Goal: Task Accomplishment & Management: Use online tool/utility

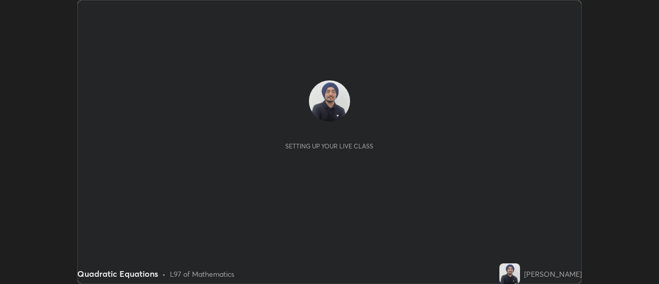
scroll to position [284, 658]
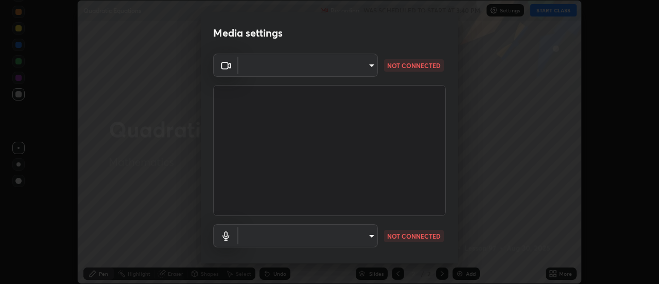
type input "0ade6c1a2b09329684cd28a63f80ec040423d12f5d12a0ebf447b2472701ef61"
type input "default"
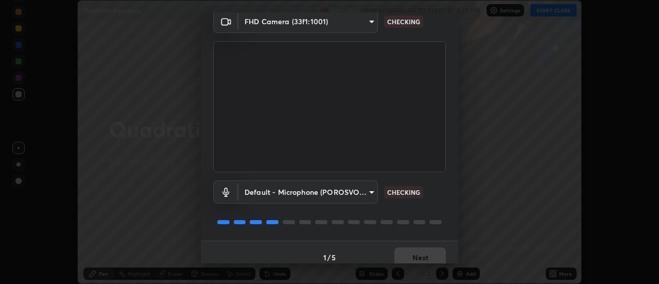
scroll to position [54, 0]
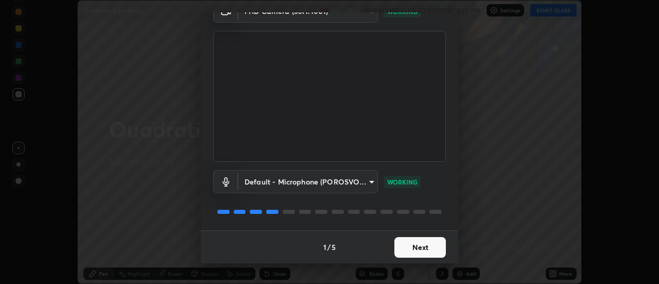
click at [412, 246] on button "Next" at bounding box center [419, 247] width 51 height 21
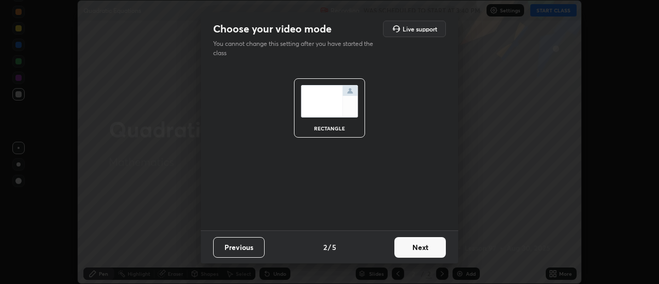
scroll to position [0, 0]
click at [417, 245] on button "Next" at bounding box center [419, 247] width 51 height 21
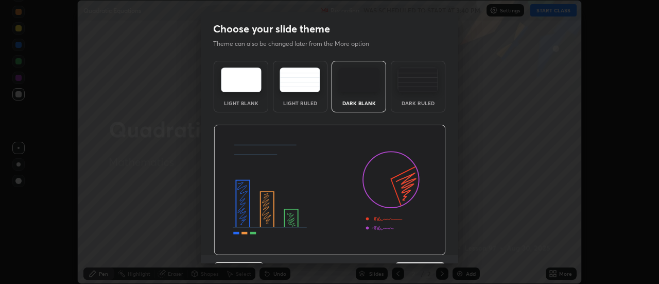
scroll to position [25, 0]
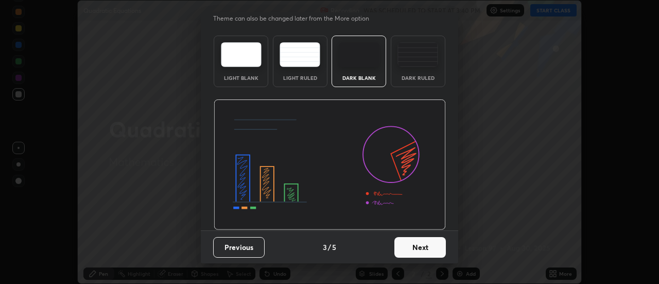
click at [409, 249] on button "Next" at bounding box center [419, 247] width 51 height 21
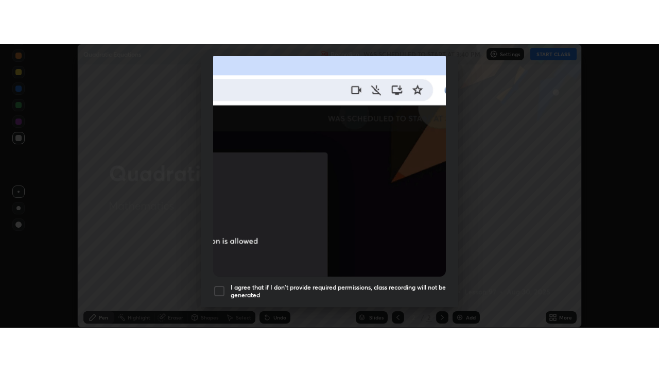
scroll to position [264, 0]
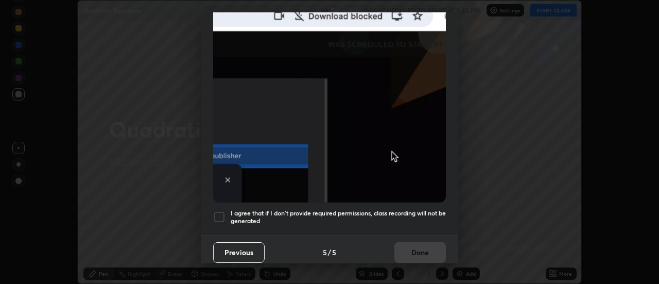
click at [236, 209] on h5 "I agree that if I don't provide required permissions, class recording will not …" at bounding box center [338, 217] width 215 height 16
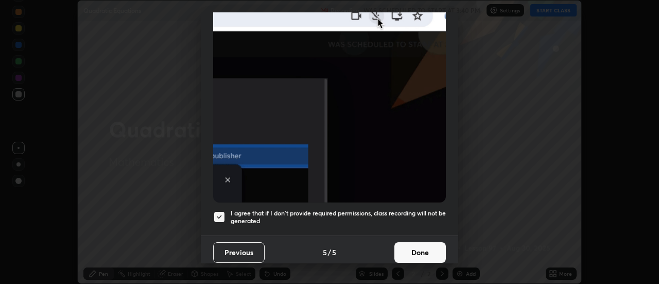
click at [415, 244] on button "Done" at bounding box center [419, 252] width 51 height 21
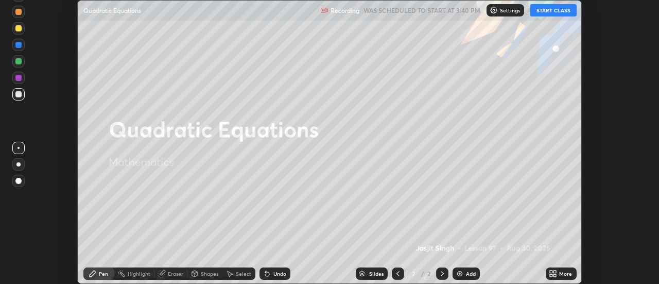
click at [539, 14] on button "START CLASS" at bounding box center [553, 10] width 46 height 12
click at [554, 273] on icon at bounding box center [553, 273] width 8 height 8
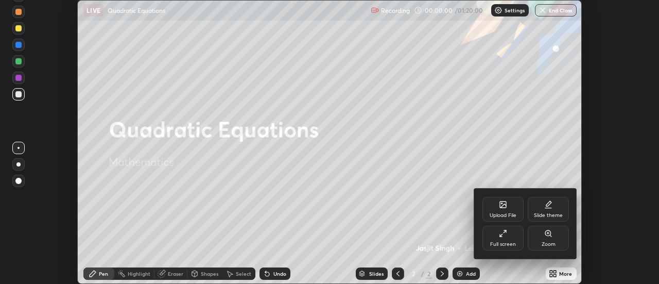
click at [498, 241] on div "Full screen" at bounding box center [503, 243] width 26 height 5
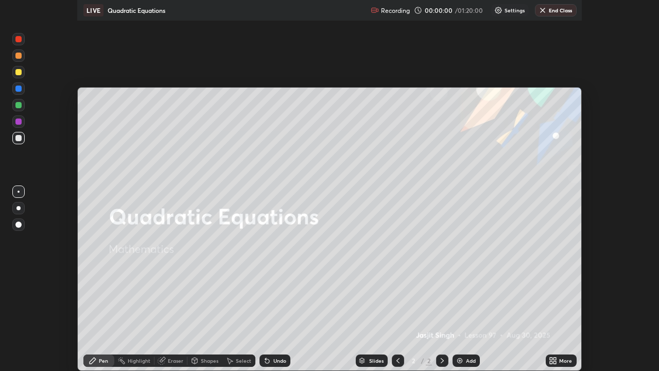
scroll to position [371, 659]
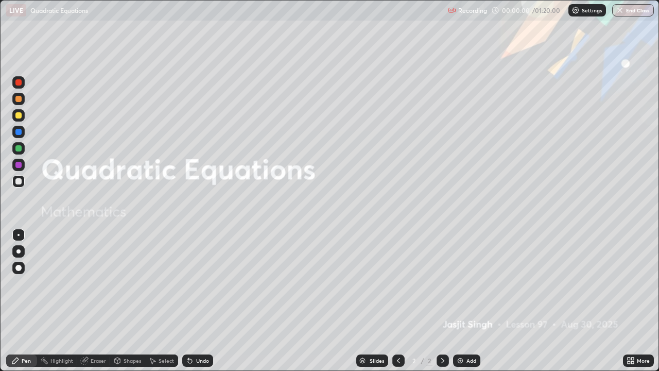
click at [467, 283] on div "Add" at bounding box center [466, 360] width 27 height 12
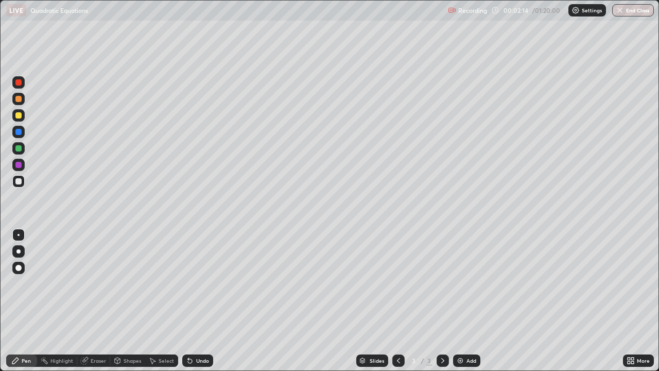
click at [200, 283] on div "Undo" at bounding box center [197, 360] width 31 height 12
click at [24, 254] on div at bounding box center [18, 251] width 12 height 12
click at [23, 117] on div at bounding box center [18, 115] width 12 height 12
click at [198, 283] on div "Undo" at bounding box center [197, 360] width 31 height 12
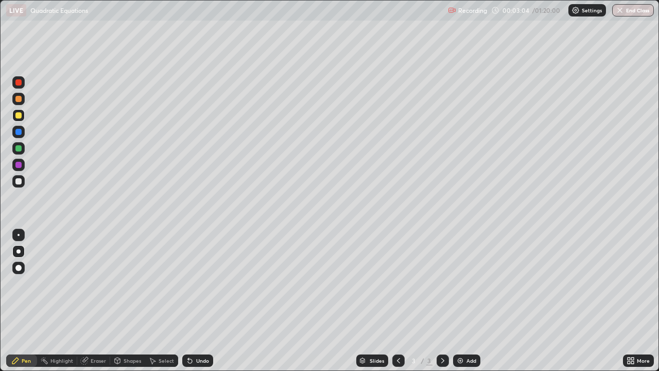
click at [196, 283] on div "Undo" at bounding box center [197, 360] width 31 height 12
click at [199, 283] on div "Undo" at bounding box center [202, 360] width 13 height 5
click at [202, 283] on div "Undo" at bounding box center [202, 360] width 13 height 5
click at [201, 283] on div "Undo" at bounding box center [202, 360] width 13 height 5
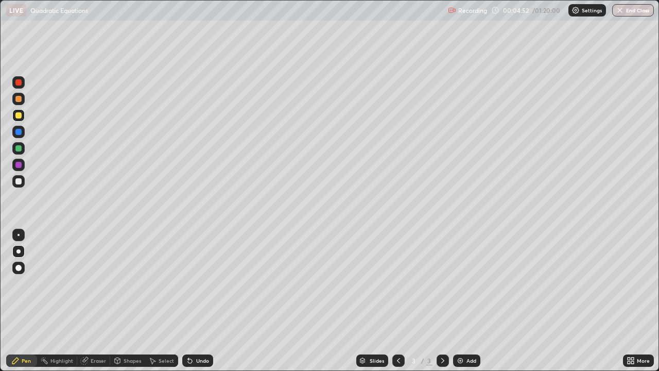
click at [205, 283] on div "Undo" at bounding box center [197, 360] width 31 height 12
click at [208, 283] on div "Undo" at bounding box center [197, 360] width 31 height 12
click at [467, 283] on div "Add" at bounding box center [471, 360] width 10 height 5
click at [20, 134] on div at bounding box center [18, 132] width 6 height 6
click at [23, 167] on div at bounding box center [18, 165] width 12 height 12
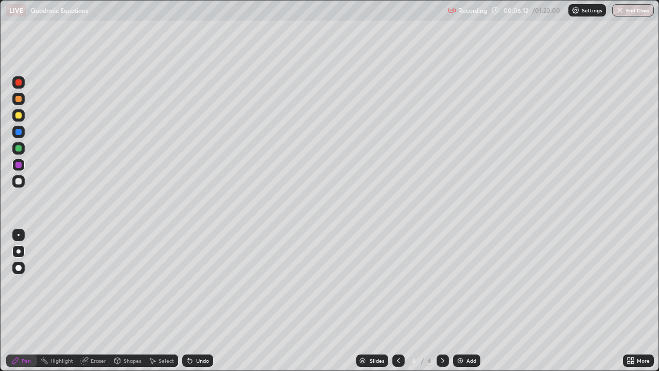
click at [21, 178] on div at bounding box center [18, 181] width 12 height 12
click at [200, 283] on div "Undo" at bounding box center [202, 360] width 13 height 5
click at [202, 283] on div "Undo" at bounding box center [202, 360] width 13 height 5
click at [199, 283] on div "Undo" at bounding box center [202, 360] width 13 height 5
click at [200, 283] on div "Undo" at bounding box center [202, 360] width 13 height 5
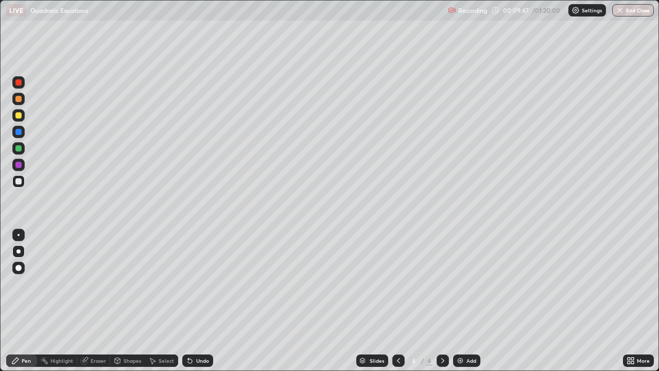
click at [200, 283] on div "Undo" at bounding box center [202, 360] width 13 height 5
click at [203, 283] on div "Undo" at bounding box center [202, 360] width 13 height 5
click at [199, 283] on div "Undo" at bounding box center [202, 360] width 13 height 5
click at [464, 283] on div "Add" at bounding box center [466, 360] width 27 height 12
click at [398, 283] on icon at bounding box center [398, 360] width 3 height 5
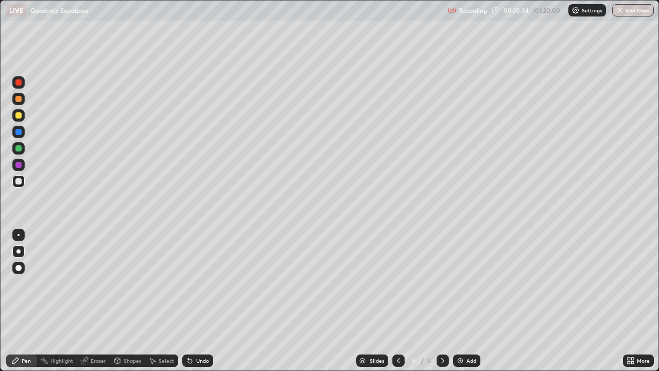
click at [442, 283] on icon at bounding box center [443, 360] width 8 height 8
click at [399, 283] on icon at bounding box center [398, 360] width 8 height 8
click at [442, 283] on icon at bounding box center [442, 360] width 3 height 5
click at [397, 283] on icon at bounding box center [398, 360] width 8 height 8
click at [442, 283] on icon at bounding box center [443, 360] width 8 height 8
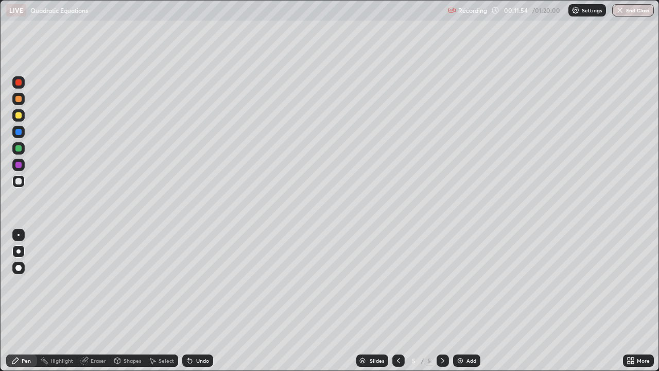
click at [206, 283] on div "Undo" at bounding box center [197, 360] width 31 height 12
click at [203, 283] on div "Undo" at bounding box center [202, 360] width 13 height 5
click at [397, 283] on icon at bounding box center [398, 360] width 8 height 8
click at [436, 283] on div at bounding box center [442, 360] width 12 height 12
click at [396, 283] on icon at bounding box center [398, 360] width 8 height 8
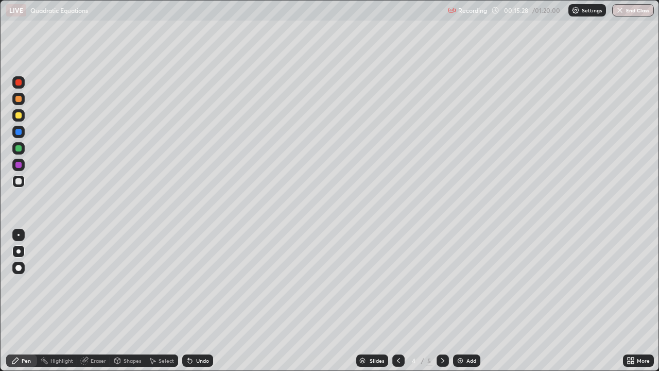
click at [440, 283] on icon at bounding box center [443, 360] width 8 height 8
click at [468, 283] on div "Add" at bounding box center [471, 360] width 10 height 5
click at [20, 118] on div at bounding box center [18, 115] width 6 height 6
click at [202, 283] on div "Undo" at bounding box center [202, 360] width 13 height 5
click at [401, 283] on div at bounding box center [398, 360] width 12 height 12
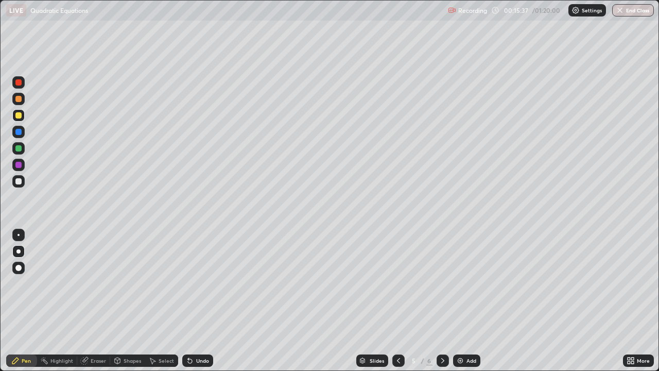
click at [397, 283] on icon at bounding box center [398, 360] width 8 height 8
click at [442, 283] on icon at bounding box center [443, 360] width 8 height 8
click at [17, 149] on div at bounding box center [18, 148] width 6 height 6
click at [20, 163] on div at bounding box center [18, 165] width 6 height 6
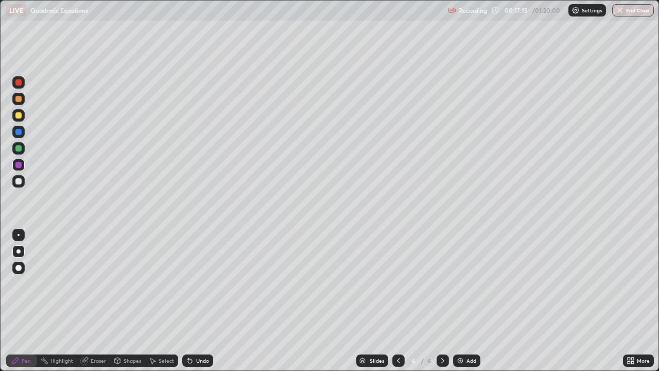
click at [19, 183] on div at bounding box center [18, 181] width 6 height 6
click at [21, 149] on div at bounding box center [18, 148] width 6 height 6
click at [19, 133] on div at bounding box center [18, 132] width 6 height 6
click at [464, 283] on div "Add" at bounding box center [466, 360] width 27 height 12
click at [190, 283] on div "Undo" at bounding box center [197, 360] width 31 height 12
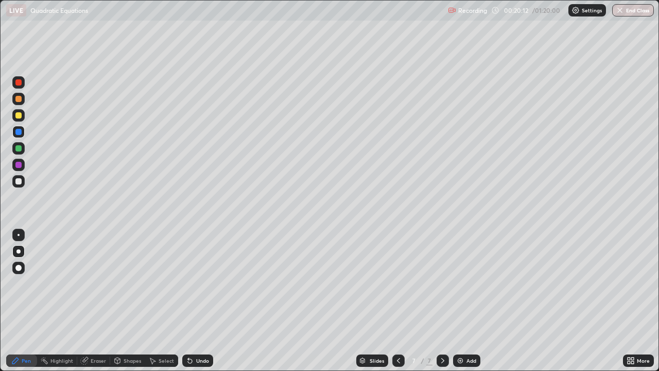
click at [197, 283] on div "Undo" at bounding box center [197, 360] width 31 height 12
click at [20, 149] on div at bounding box center [18, 148] width 6 height 6
click at [209, 283] on div "Undo" at bounding box center [197, 360] width 31 height 12
click at [208, 283] on div "Undo" at bounding box center [197, 360] width 31 height 12
click at [206, 283] on div "Undo" at bounding box center [202, 360] width 13 height 5
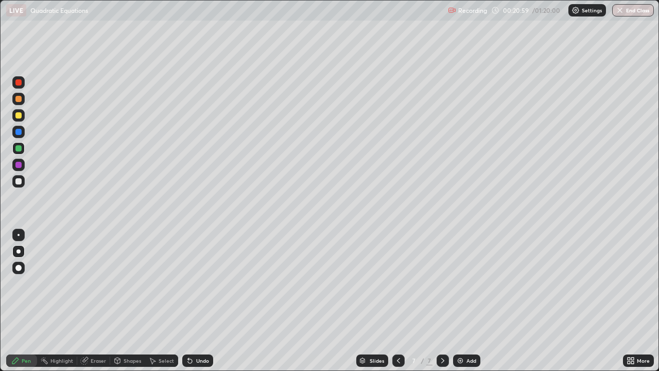
click at [205, 283] on div "Undo" at bounding box center [202, 360] width 13 height 5
click at [208, 283] on div "Undo" at bounding box center [197, 360] width 31 height 12
click at [20, 182] on div at bounding box center [18, 181] width 6 height 6
click at [19, 115] on div at bounding box center [18, 115] width 6 height 6
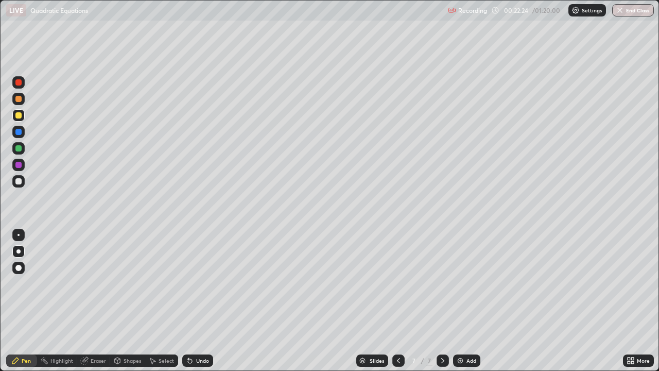
click at [87, 283] on icon at bounding box center [84, 360] width 8 height 8
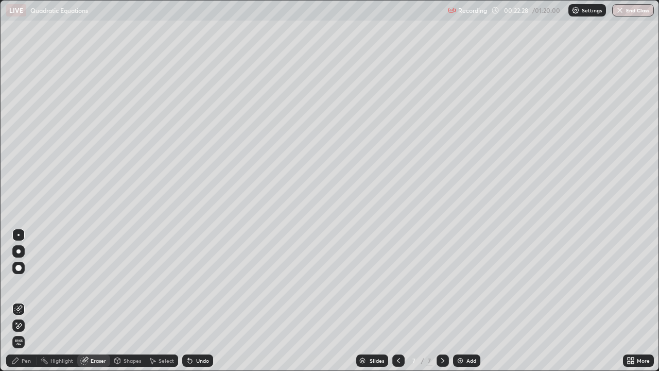
click at [24, 283] on div "Pen" at bounding box center [26, 360] width 9 height 5
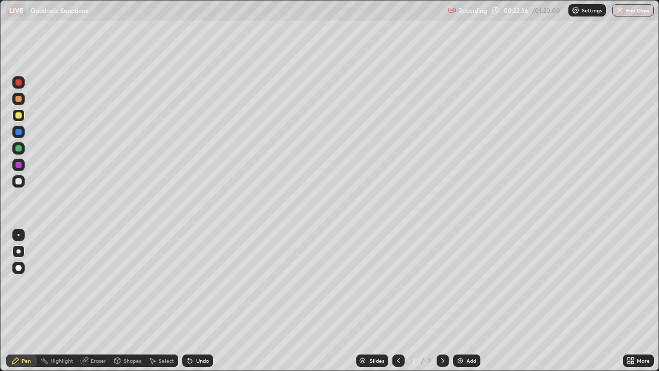
click at [20, 166] on div at bounding box center [18, 165] width 6 height 6
click at [200, 283] on div "Undo" at bounding box center [202, 360] width 13 height 5
click at [17, 101] on div at bounding box center [18, 99] width 6 height 6
click at [19, 131] on div at bounding box center [18, 132] width 6 height 6
click at [204, 283] on div "Undo" at bounding box center [197, 360] width 31 height 12
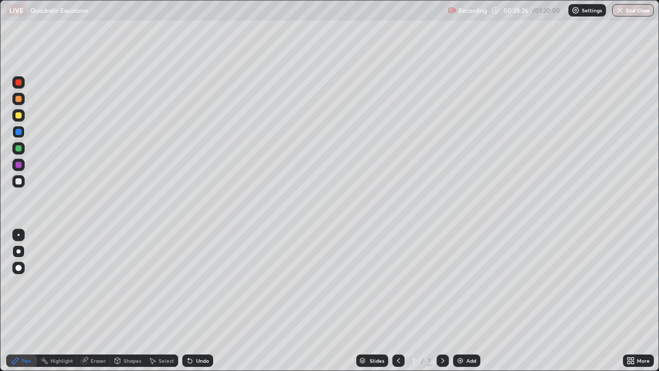
click at [207, 283] on div "Undo" at bounding box center [197, 360] width 31 height 12
click at [393, 283] on div at bounding box center [398, 360] width 12 height 12
click at [440, 283] on icon at bounding box center [443, 360] width 8 height 8
click at [464, 283] on div "Add" at bounding box center [466, 360] width 27 height 12
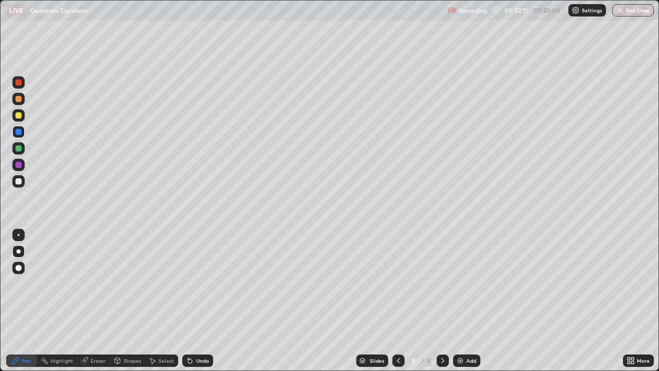
click at [20, 117] on div at bounding box center [18, 115] width 6 height 6
click at [205, 283] on div "Undo" at bounding box center [197, 360] width 31 height 12
click at [20, 166] on div at bounding box center [18, 165] width 6 height 6
click at [200, 283] on div "Undo" at bounding box center [197, 360] width 31 height 12
click at [199, 283] on div "Undo" at bounding box center [202, 360] width 13 height 5
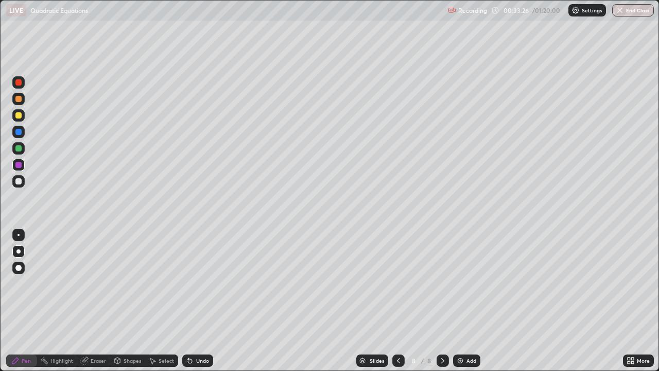
click at [198, 283] on div "Undo" at bounding box center [202, 360] width 13 height 5
click at [197, 283] on div "Undo" at bounding box center [202, 360] width 13 height 5
click at [399, 283] on icon at bounding box center [398, 360] width 8 height 8
click at [211, 283] on div "Undo" at bounding box center [197, 360] width 31 height 12
click at [206, 283] on div "Undo" at bounding box center [197, 360] width 31 height 12
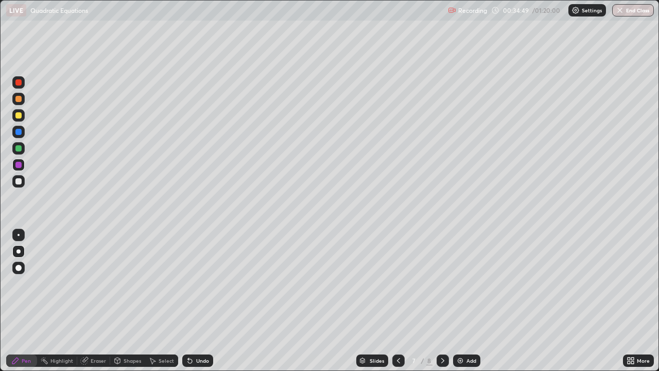
click at [207, 283] on div "Undo" at bounding box center [202, 360] width 13 height 5
click at [462, 283] on img at bounding box center [460, 360] width 8 height 8
click at [397, 283] on icon at bounding box center [398, 360] width 8 height 8
click at [436, 283] on div at bounding box center [442, 360] width 12 height 12
click at [441, 283] on icon at bounding box center [443, 360] width 8 height 8
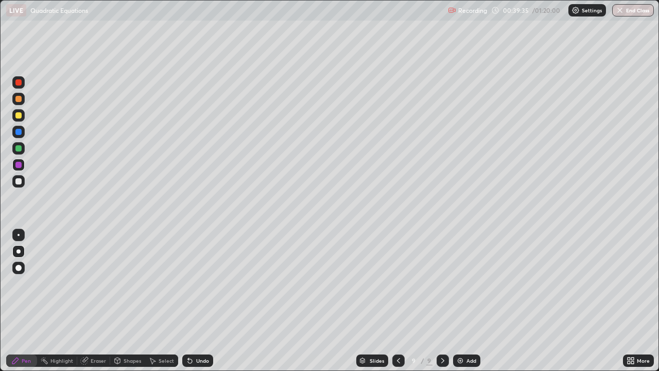
click at [442, 283] on icon at bounding box center [443, 360] width 8 height 8
click at [440, 283] on icon at bounding box center [443, 360] width 8 height 8
click at [397, 283] on icon at bounding box center [398, 360] width 8 height 8
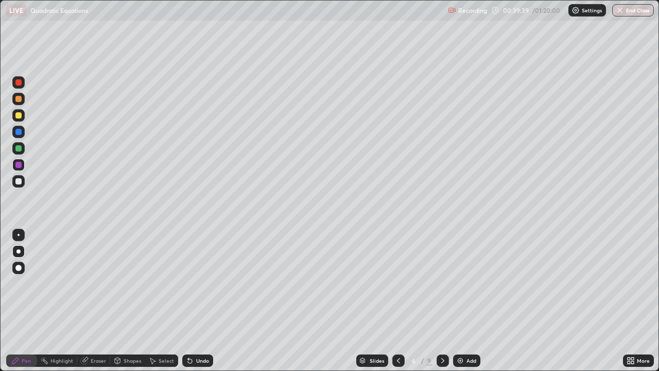
click at [442, 283] on icon at bounding box center [443, 360] width 8 height 8
click at [440, 283] on div at bounding box center [442, 360] width 12 height 12
click at [196, 283] on div "Undo" at bounding box center [195, 360] width 35 height 21
click at [204, 283] on div "Undo" at bounding box center [197, 360] width 31 height 12
click at [205, 283] on div "Undo" at bounding box center [197, 360] width 31 height 12
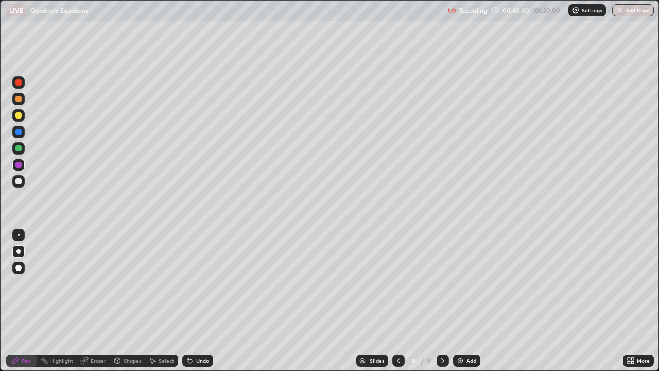
click at [441, 283] on icon at bounding box center [443, 360] width 8 height 8
click at [461, 283] on div "Add" at bounding box center [466, 360] width 27 height 12
click at [194, 283] on div "Undo" at bounding box center [197, 360] width 31 height 12
click at [195, 283] on div "Undo" at bounding box center [197, 360] width 31 height 12
click at [21, 118] on div at bounding box center [18, 115] width 6 height 6
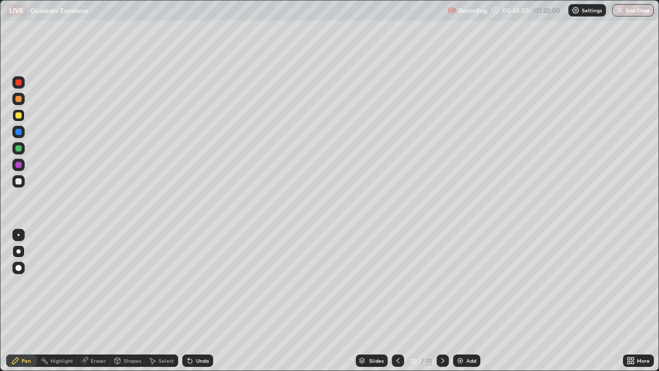
click at [21, 149] on div at bounding box center [18, 148] width 6 height 6
click at [20, 182] on div at bounding box center [18, 181] width 6 height 6
click at [19, 118] on div at bounding box center [18, 115] width 6 height 6
click at [20, 182] on div at bounding box center [18, 181] width 6 height 6
click at [191, 283] on div "Undo" at bounding box center [197, 360] width 31 height 12
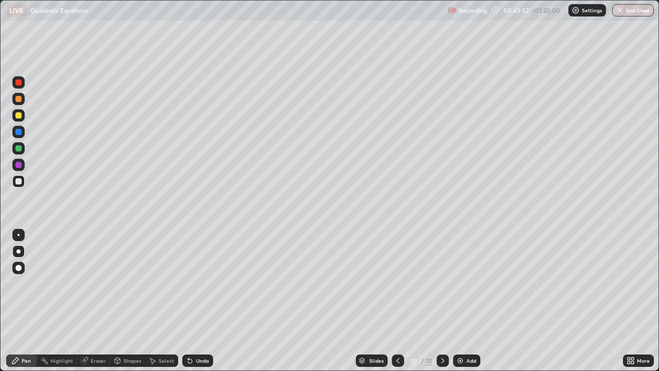
click at [463, 283] on img at bounding box center [460, 360] width 8 height 8
click at [198, 283] on div "Undo" at bounding box center [197, 360] width 31 height 12
click at [199, 283] on div "Undo" at bounding box center [197, 360] width 31 height 12
click at [23, 115] on div at bounding box center [18, 115] width 12 height 12
click at [21, 150] on div at bounding box center [18, 148] width 6 height 6
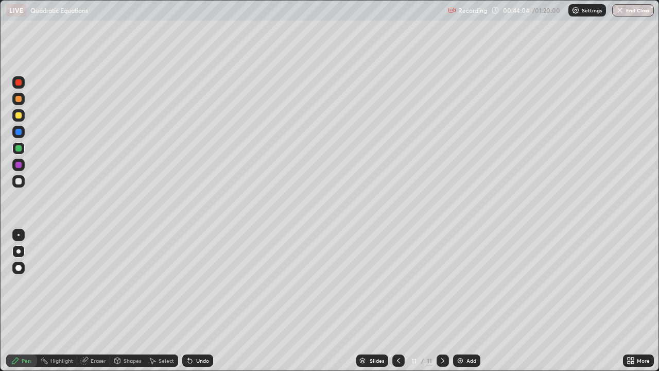
click at [198, 283] on div "Undo" at bounding box center [202, 360] width 13 height 5
click at [19, 116] on div at bounding box center [18, 115] width 6 height 6
click at [18, 184] on div at bounding box center [18, 181] width 6 height 6
click at [462, 283] on img at bounding box center [460, 360] width 8 height 8
click at [19, 99] on div at bounding box center [18, 99] width 6 height 6
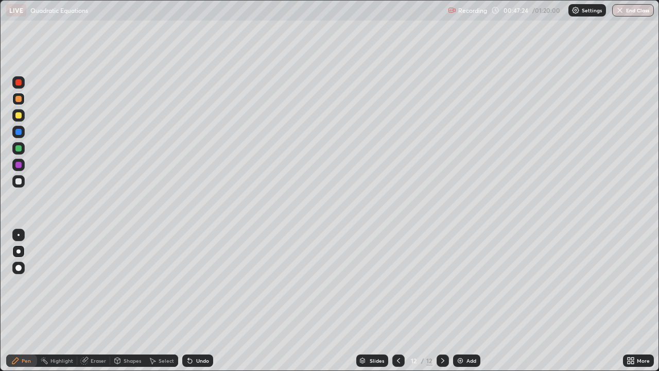
click at [19, 150] on div at bounding box center [18, 148] width 6 height 6
click at [20, 167] on div at bounding box center [18, 165] width 6 height 6
click at [206, 283] on div "Undo" at bounding box center [202, 360] width 13 height 5
click at [18, 182] on div at bounding box center [18, 181] width 6 height 6
click at [203, 283] on div "Undo" at bounding box center [202, 360] width 13 height 5
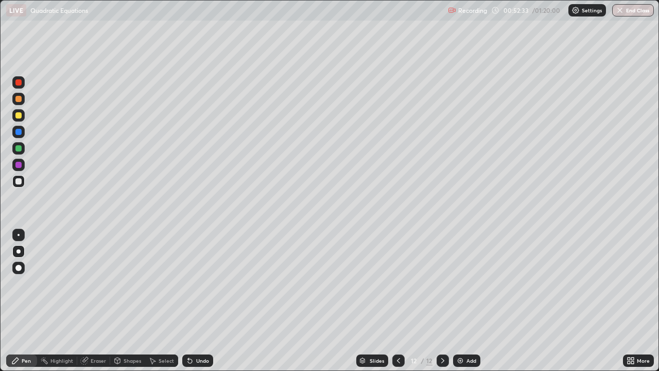
click at [203, 283] on div "Undo" at bounding box center [197, 360] width 31 height 12
click at [202, 283] on div "Undo" at bounding box center [197, 360] width 31 height 12
click at [204, 283] on div "Undo" at bounding box center [197, 360] width 31 height 12
click at [203, 283] on div "Undo" at bounding box center [197, 360] width 31 height 12
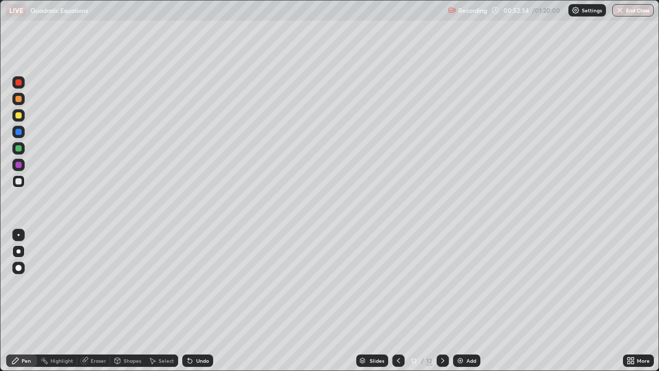
click at [204, 283] on div "Undo" at bounding box center [197, 360] width 31 height 12
click at [203, 283] on div "Undo" at bounding box center [202, 360] width 13 height 5
click at [202, 283] on div "Undo" at bounding box center [197, 360] width 31 height 12
click at [203, 283] on div "Undo" at bounding box center [202, 360] width 13 height 5
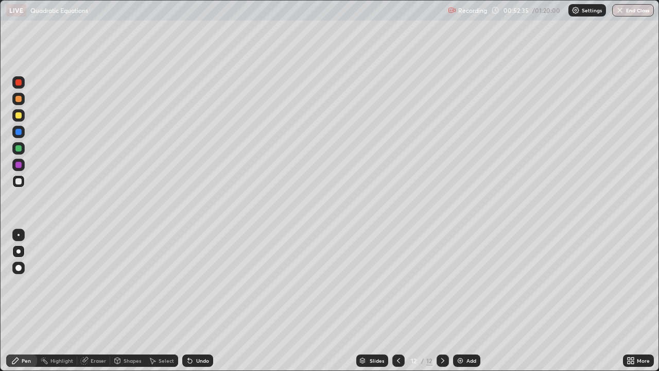
click at [203, 283] on div "Undo" at bounding box center [202, 360] width 13 height 5
click at [204, 283] on div "Undo" at bounding box center [197, 360] width 31 height 12
click at [205, 283] on div "Undo" at bounding box center [197, 360] width 31 height 12
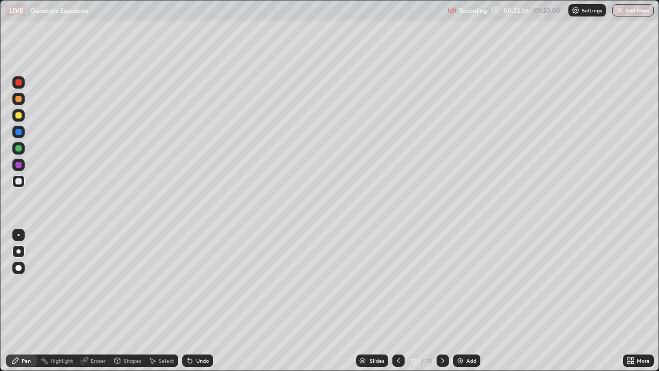
click at [201, 283] on div "Undo" at bounding box center [197, 360] width 31 height 12
click at [19, 116] on div at bounding box center [18, 115] width 6 height 6
click at [466, 283] on div "Add" at bounding box center [471, 360] width 10 height 5
click at [200, 283] on div "Undo" at bounding box center [202, 360] width 13 height 5
click at [22, 153] on div at bounding box center [18, 148] width 12 height 12
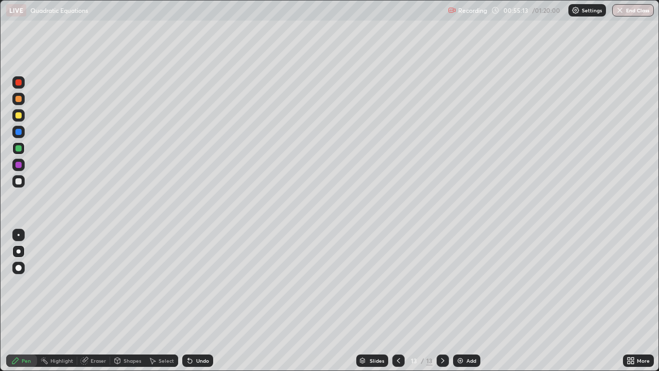
click at [20, 181] on div at bounding box center [18, 181] width 6 height 6
click at [207, 283] on div "Undo" at bounding box center [202, 360] width 13 height 5
click at [208, 283] on div "Undo" at bounding box center [197, 360] width 31 height 12
click at [197, 283] on div "Undo" at bounding box center [202, 360] width 13 height 5
click at [19, 165] on div at bounding box center [18, 165] width 6 height 6
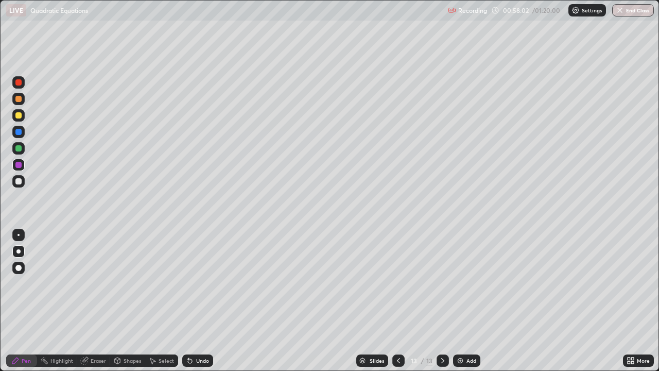
click at [464, 283] on div "Add" at bounding box center [466, 360] width 27 height 12
click at [194, 283] on div "Undo" at bounding box center [197, 360] width 31 height 12
click at [196, 283] on div "Undo" at bounding box center [197, 360] width 31 height 12
click at [204, 283] on div "Undo" at bounding box center [202, 360] width 13 height 5
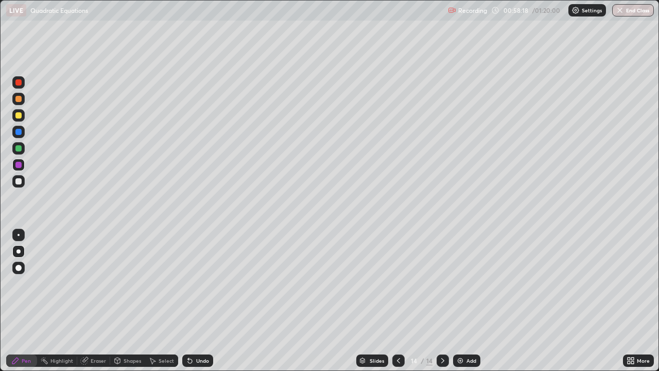
click at [397, 283] on icon at bounding box center [398, 360] width 8 height 8
click at [443, 283] on icon at bounding box center [443, 360] width 8 height 8
click at [397, 283] on icon at bounding box center [398, 360] width 8 height 8
click at [20, 184] on div at bounding box center [18, 181] width 6 height 6
click at [621, 14] on button "End Class" at bounding box center [633, 10] width 42 height 12
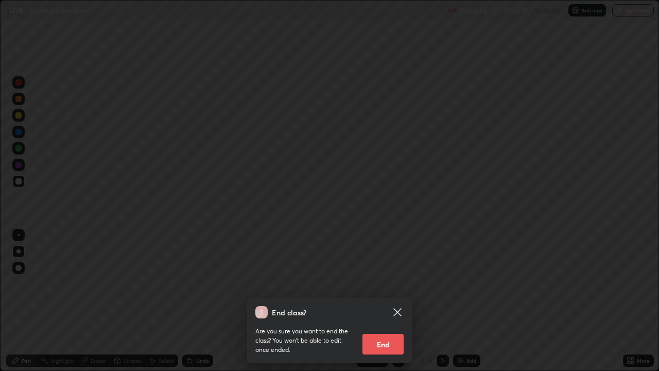
click at [385, 283] on button "End" at bounding box center [382, 344] width 41 height 21
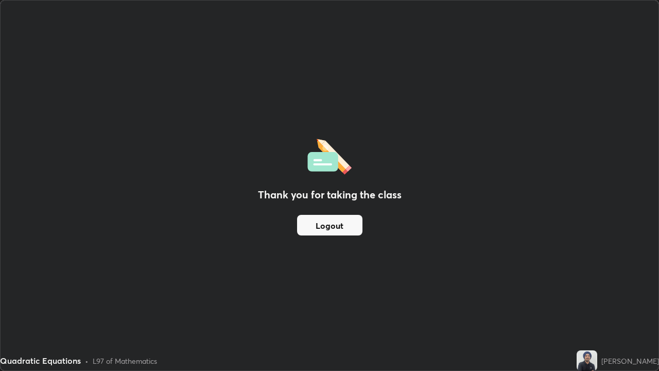
click at [328, 229] on button "Logout" at bounding box center [329, 225] width 65 height 21
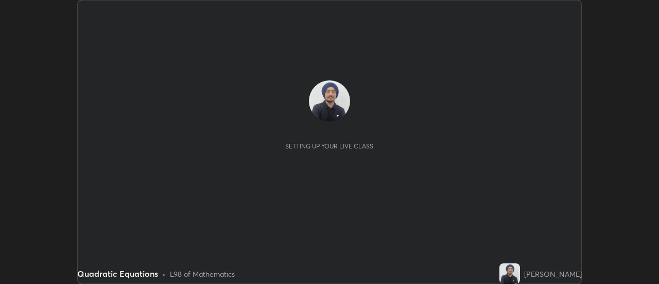
scroll to position [284, 658]
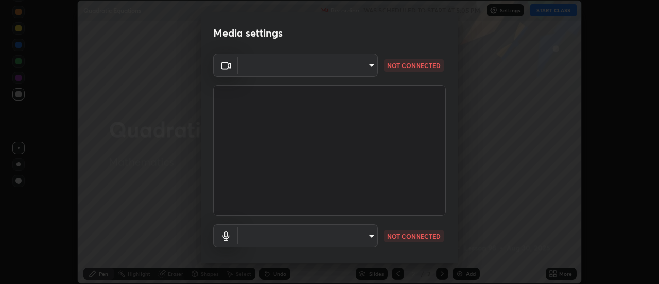
type input "0ade6c1a2b09329684cd28a63f80ec040423d12f5d12a0ebf447b2472701ef61"
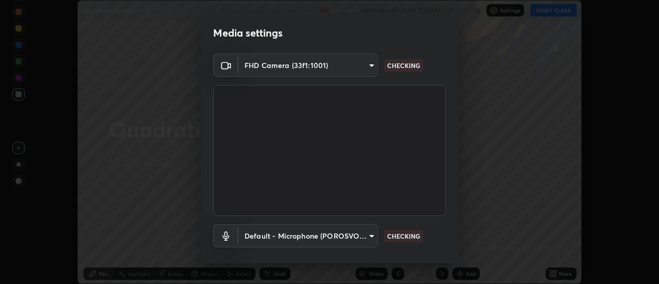
scroll to position [54, 0]
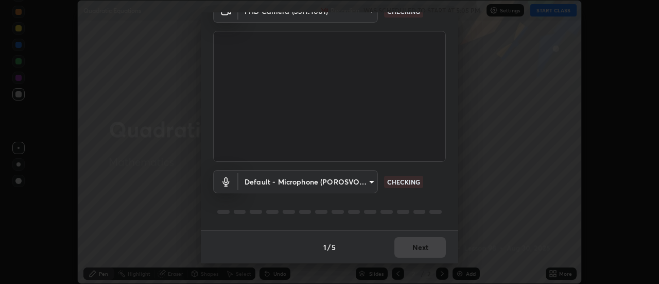
click at [339, 177] on body "Erase all Quadratic Equations Recording WAS SCHEDULED TO START AT 5:05 PM Setti…" at bounding box center [329, 142] width 659 height 284
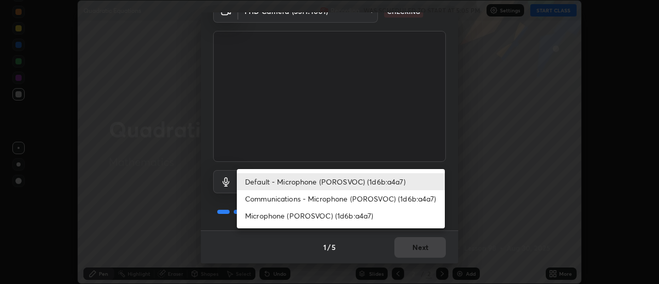
click at [340, 197] on li "Communications - Microphone (POROSVOC) (1d6b:a4a7)" at bounding box center [341, 198] width 208 height 17
type input "communications"
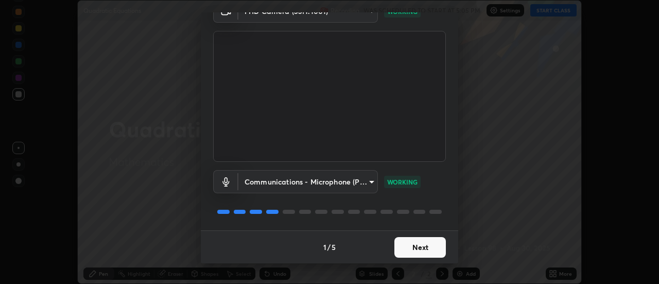
click at [414, 245] on button "Next" at bounding box center [419, 247] width 51 height 21
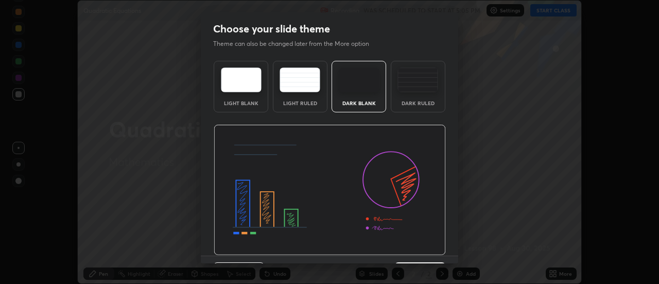
scroll to position [25, 0]
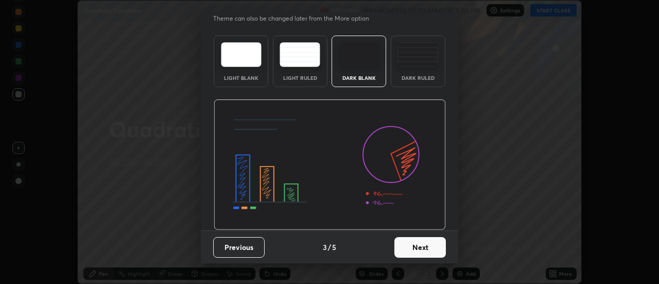
click at [412, 243] on button "Next" at bounding box center [419, 247] width 51 height 21
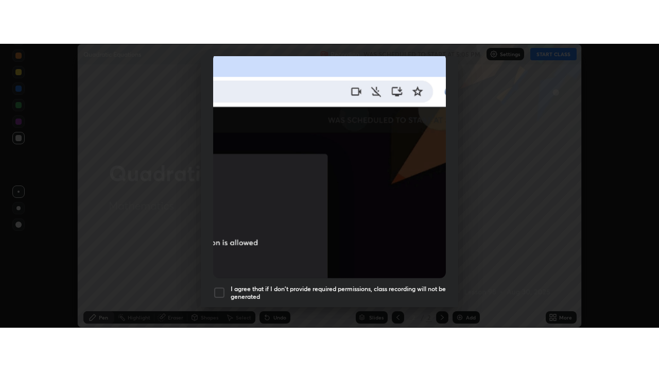
scroll to position [264, 0]
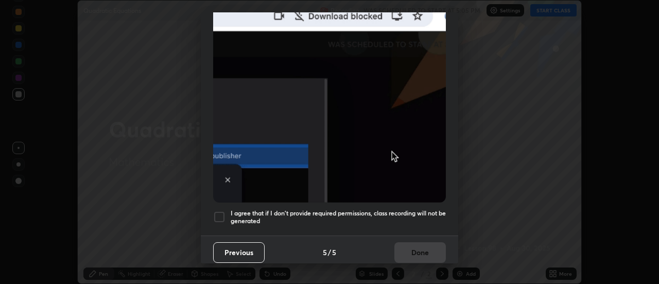
click at [223, 216] on div at bounding box center [219, 217] width 12 height 12
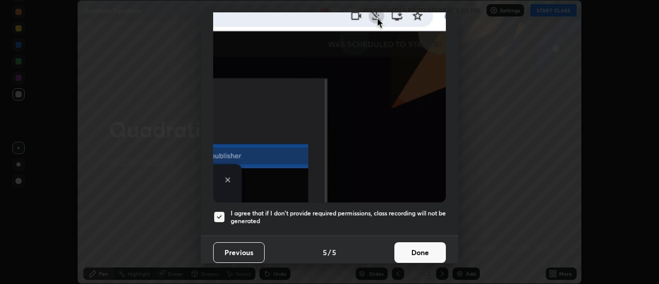
click at [396, 242] on button "Done" at bounding box center [419, 252] width 51 height 21
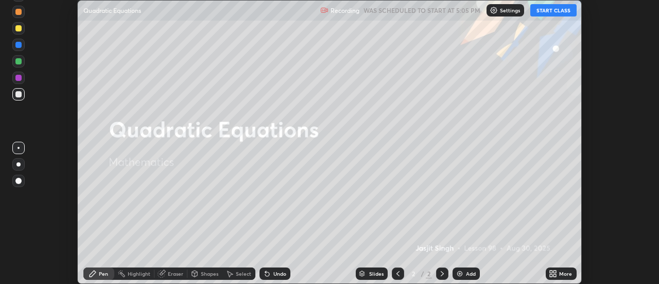
click at [540, 12] on button "START CLASS" at bounding box center [553, 10] width 46 height 12
click at [554, 271] on icon at bounding box center [555, 271] width 3 height 3
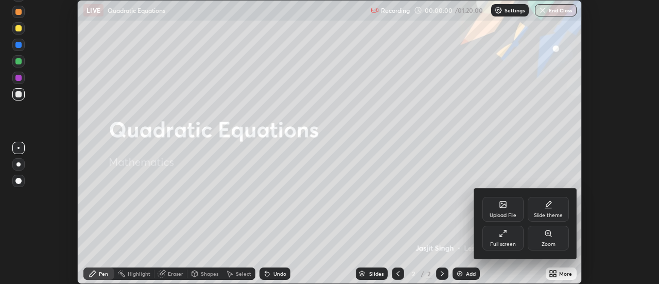
click at [493, 234] on div "Full screen" at bounding box center [502, 237] width 41 height 25
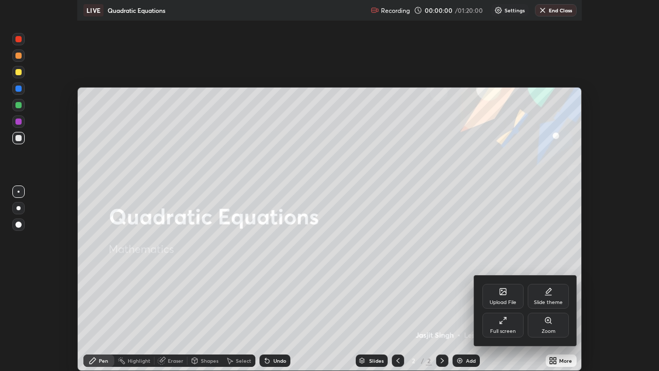
scroll to position [371, 659]
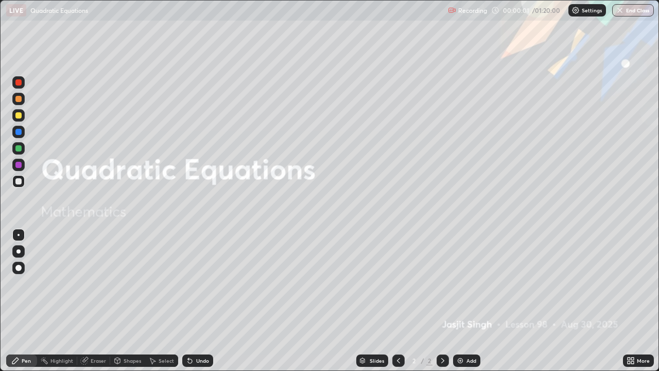
click at [466, 283] on div "Add" at bounding box center [471, 360] width 10 height 5
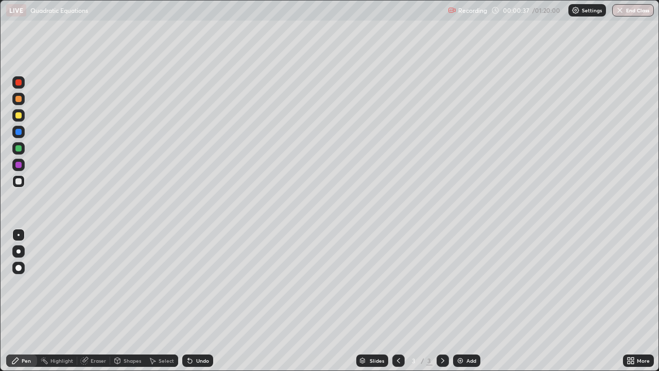
click at [23, 149] on div at bounding box center [18, 148] width 12 height 12
click at [201, 283] on div "Undo" at bounding box center [197, 360] width 31 height 12
click at [20, 250] on div at bounding box center [18, 251] width 4 height 4
click at [22, 165] on div at bounding box center [18, 165] width 12 height 12
click at [19, 119] on div at bounding box center [18, 115] width 12 height 12
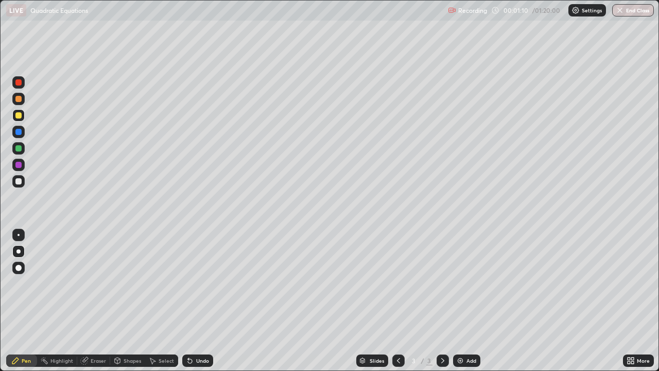
click at [21, 182] on div at bounding box center [18, 181] width 6 height 6
click at [200, 283] on div "Undo" at bounding box center [197, 360] width 31 height 12
click at [204, 283] on div "Undo" at bounding box center [197, 360] width 31 height 12
click at [462, 283] on img at bounding box center [460, 360] width 8 height 8
click at [199, 283] on div "Undo" at bounding box center [202, 360] width 13 height 5
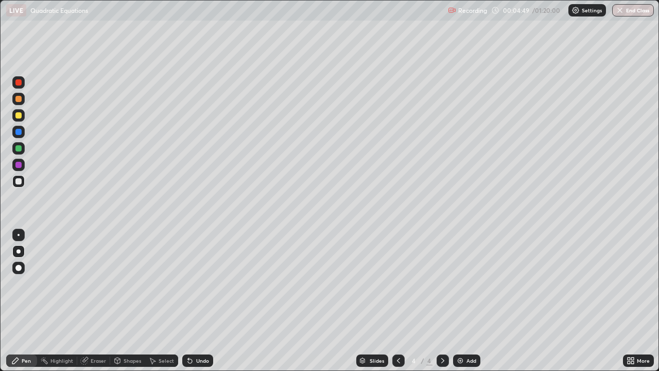
click at [19, 116] on div at bounding box center [18, 115] width 6 height 6
click at [20, 149] on div at bounding box center [18, 148] width 6 height 6
click at [22, 115] on div at bounding box center [18, 115] width 12 height 12
click at [199, 283] on div "Undo" at bounding box center [202, 360] width 13 height 5
click at [205, 283] on div "Undo" at bounding box center [202, 360] width 13 height 5
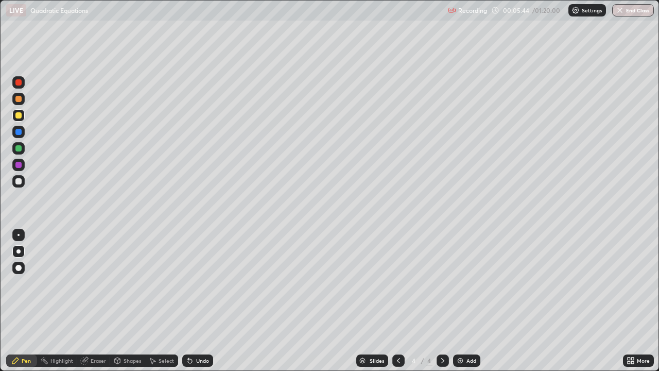
click at [204, 283] on div "Undo" at bounding box center [202, 360] width 13 height 5
click at [202, 283] on div "Undo" at bounding box center [202, 360] width 13 height 5
click at [200, 283] on div "Undo" at bounding box center [197, 360] width 31 height 12
click at [204, 283] on div "Undo" at bounding box center [202, 360] width 13 height 5
click at [203, 283] on div "Undo" at bounding box center [202, 360] width 13 height 5
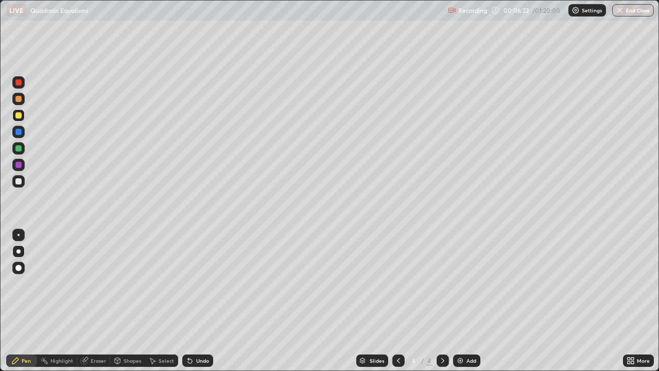
click at [19, 149] on div at bounding box center [18, 148] width 6 height 6
click at [21, 183] on div at bounding box center [18, 181] width 6 height 6
click at [207, 283] on div "Undo" at bounding box center [202, 360] width 13 height 5
click at [208, 283] on div "Undo" at bounding box center [197, 360] width 31 height 12
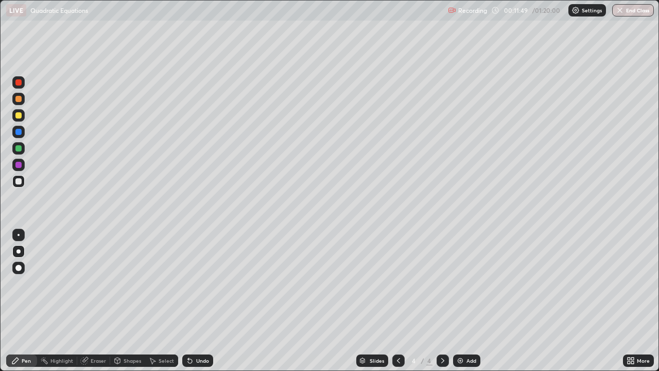
click at [197, 283] on div "Undo" at bounding box center [202, 360] width 13 height 5
click at [207, 283] on div "Undo" at bounding box center [202, 360] width 13 height 5
click at [206, 283] on div "Undo" at bounding box center [202, 360] width 13 height 5
click at [207, 283] on div "Undo" at bounding box center [202, 360] width 13 height 5
click at [209, 283] on div "Undo" at bounding box center [197, 360] width 31 height 12
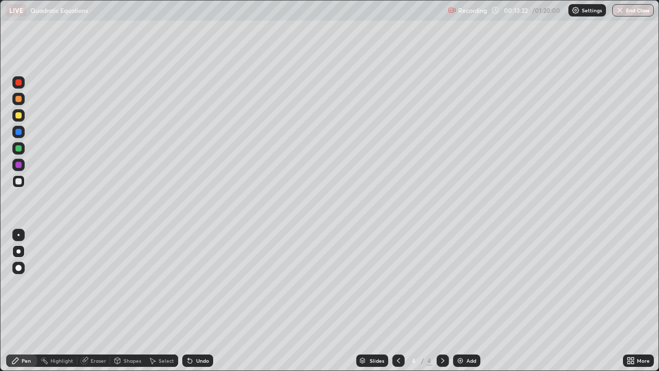
click at [211, 283] on div "Undo" at bounding box center [197, 360] width 31 height 12
click at [199, 283] on div "Undo" at bounding box center [195, 360] width 35 height 21
click at [200, 283] on div "Undo" at bounding box center [197, 360] width 31 height 12
click at [468, 283] on div "Add" at bounding box center [471, 360] width 10 height 5
click at [21, 116] on div at bounding box center [18, 115] width 6 height 6
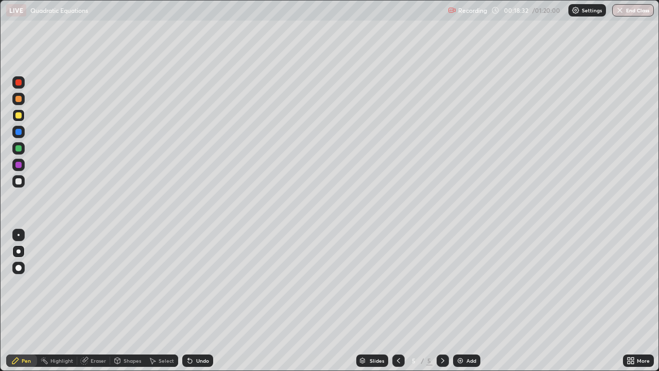
click at [204, 283] on div "Undo" at bounding box center [202, 360] width 13 height 5
click at [19, 148] on div at bounding box center [18, 148] width 6 height 6
click at [198, 283] on div "Undo" at bounding box center [202, 360] width 13 height 5
click at [201, 283] on div "Undo" at bounding box center [197, 360] width 31 height 12
click at [199, 283] on div "Undo" at bounding box center [202, 360] width 13 height 5
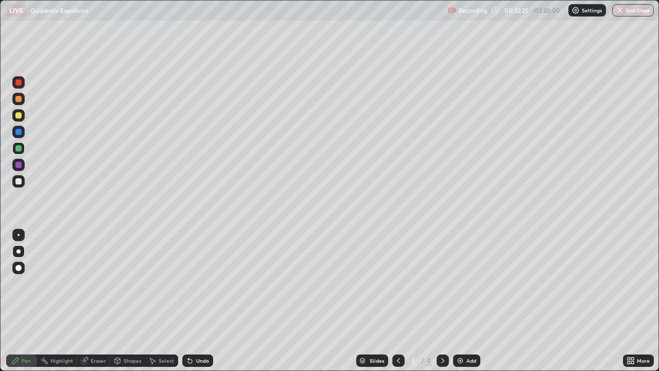
click at [20, 183] on div at bounding box center [18, 181] width 6 height 6
click at [21, 166] on div at bounding box center [18, 165] width 6 height 6
click at [19, 178] on div at bounding box center [18, 181] width 12 height 12
click at [205, 283] on div "Undo" at bounding box center [202, 360] width 13 height 5
click at [207, 283] on div "Undo" at bounding box center [197, 360] width 31 height 12
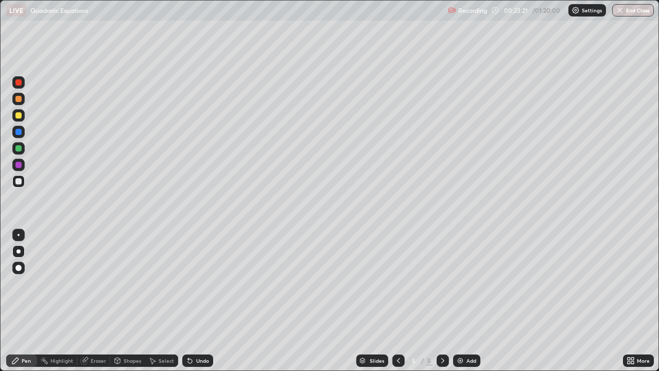
click at [204, 283] on div "Undo" at bounding box center [202, 360] width 13 height 5
click at [205, 283] on div "Undo" at bounding box center [202, 360] width 13 height 5
click at [207, 283] on div "Undo" at bounding box center [197, 360] width 31 height 12
click at [199, 283] on div "Undo" at bounding box center [202, 360] width 13 height 5
click at [466, 283] on div "Add" at bounding box center [471, 360] width 10 height 5
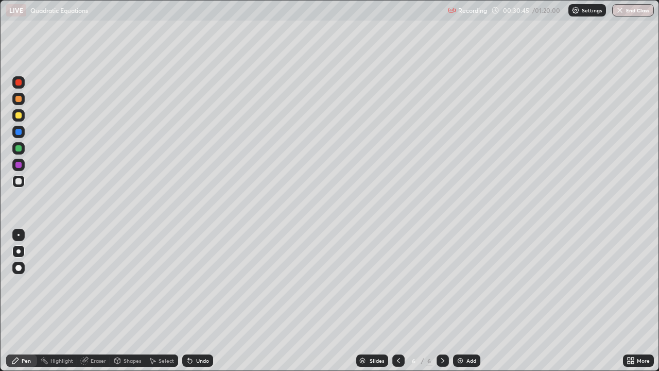
click at [199, 283] on div "Undo" at bounding box center [197, 360] width 31 height 12
click at [21, 167] on div at bounding box center [18, 165] width 6 height 6
click at [198, 283] on div "Undo" at bounding box center [202, 360] width 13 height 5
click at [19, 149] on div at bounding box center [18, 148] width 6 height 6
click at [19, 166] on div at bounding box center [18, 165] width 6 height 6
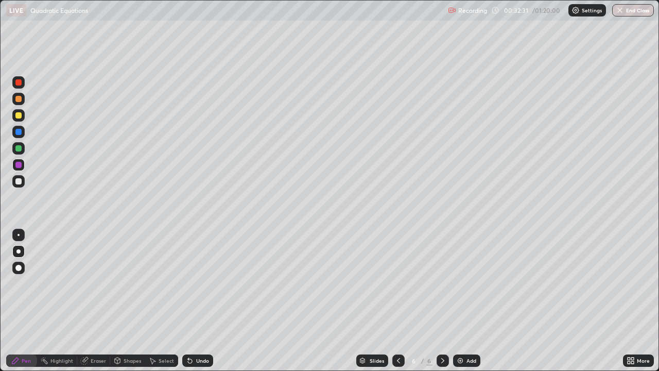
click at [17, 151] on div at bounding box center [18, 148] width 6 height 6
click at [198, 283] on div "Undo" at bounding box center [202, 360] width 13 height 5
click at [202, 283] on div "Undo" at bounding box center [202, 360] width 13 height 5
click at [207, 283] on div "Undo" at bounding box center [202, 360] width 13 height 5
click at [21, 180] on div at bounding box center [18, 181] width 6 height 6
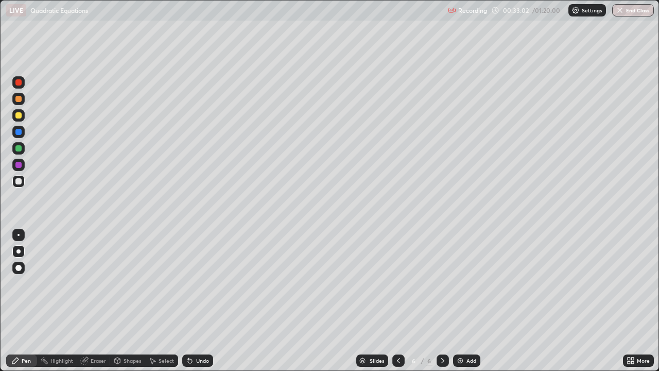
click at [194, 283] on div "Undo" at bounding box center [197, 360] width 31 height 12
click at [193, 283] on div "Undo" at bounding box center [197, 360] width 31 height 12
click at [195, 283] on div "Undo" at bounding box center [195, 360] width 35 height 21
click at [202, 283] on div "Undo" at bounding box center [197, 360] width 31 height 12
click at [209, 283] on div "Undo" at bounding box center [197, 360] width 31 height 12
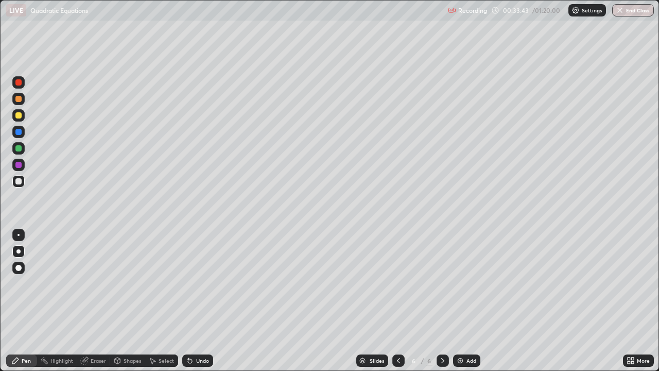
click at [207, 283] on div "Undo" at bounding box center [197, 360] width 31 height 12
click at [204, 283] on div "Undo" at bounding box center [197, 360] width 31 height 12
click at [203, 283] on div "Undo" at bounding box center [197, 360] width 31 height 12
click at [203, 283] on div "Undo" at bounding box center [202, 360] width 13 height 5
click at [208, 283] on div "Undo" at bounding box center [197, 360] width 31 height 12
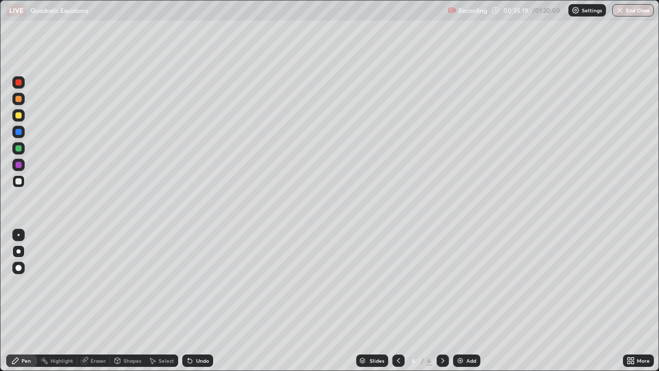
click at [206, 283] on div "Undo" at bounding box center [202, 360] width 13 height 5
click at [462, 283] on img at bounding box center [460, 360] width 8 height 8
click at [21, 116] on div at bounding box center [18, 115] width 6 height 6
click at [199, 283] on div "Undo" at bounding box center [202, 360] width 13 height 5
click at [198, 283] on div "Undo" at bounding box center [202, 360] width 13 height 5
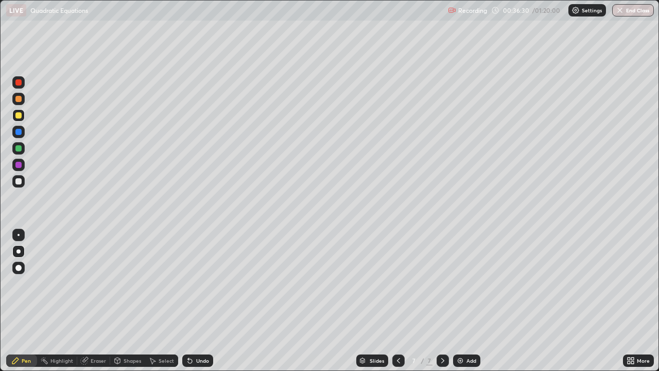
click at [199, 283] on div "Undo" at bounding box center [197, 360] width 31 height 12
click at [20, 182] on div at bounding box center [18, 181] width 6 height 6
click at [200, 283] on div "Undo" at bounding box center [197, 360] width 31 height 12
click at [200, 283] on div "Undo" at bounding box center [202, 360] width 13 height 5
click at [199, 283] on div "Undo" at bounding box center [197, 360] width 31 height 12
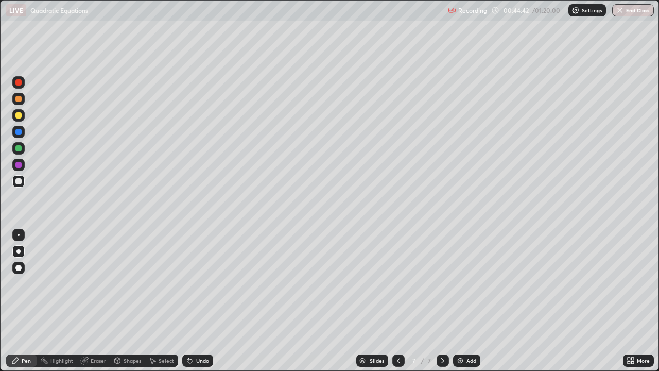
click at [463, 283] on img at bounding box center [460, 360] width 8 height 8
click at [21, 152] on div at bounding box center [18, 148] width 12 height 12
click at [197, 283] on div "Undo" at bounding box center [197, 360] width 31 height 12
click at [200, 283] on div "Undo" at bounding box center [197, 360] width 31 height 12
click at [188, 283] on icon at bounding box center [188, 358] width 1 height 1
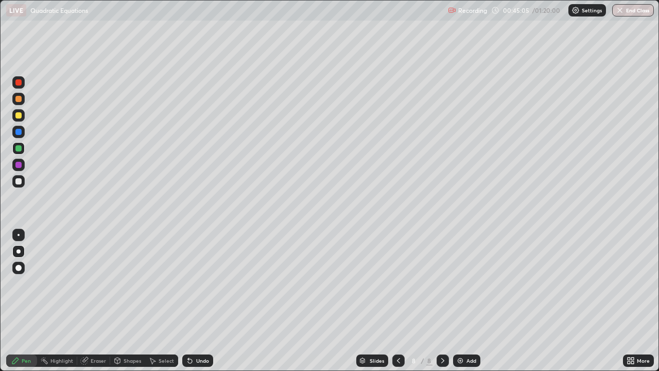
click at [193, 283] on div "Undo" at bounding box center [197, 360] width 31 height 12
click at [19, 182] on div at bounding box center [18, 181] width 6 height 6
click at [205, 283] on div "Undo" at bounding box center [202, 360] width 13 height 5
click at [204, 283] on div "Undo" at bounding box center [202, 360] width 13 height 5
click at [207, 283] on div "Undo" at bounding box center [202, 360] width 13 height 5
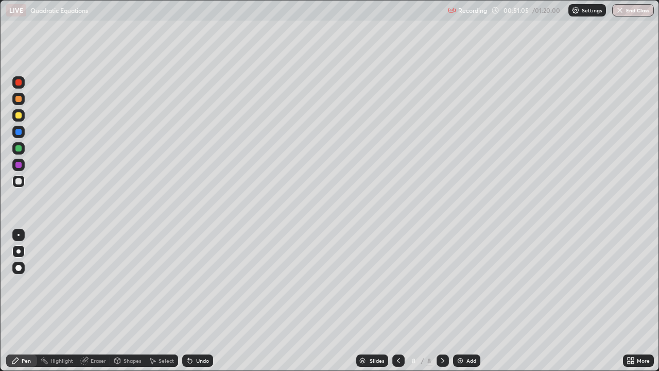
click at [199, 283] on div "Undo" at bounding box center [202, 360] width 13 height 5
click at [464, 283] on div "Add" at bounding box center [466, 360] width 27 height 12
click at [20, 117] on div at bounding box center [18, 115] width 6 height 6
click at [19, 149] on div at bounding box center [18, 148] width 6 height 6
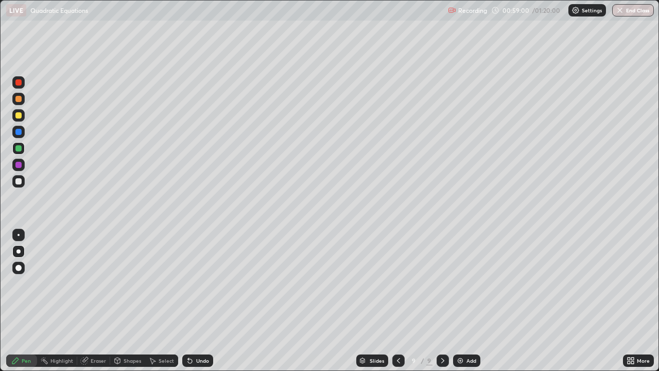
click at [21, 184] on div at bounding box center [18, 181] width 12 height 12
click at [203, 283] on div "Undo" at bounding box center [202, 360] width 13 height 5
click at [204, 283] on div "Undo" at bounding box center [197, 360] width 31 height 12
click at [203, 283] on div "Undo" at bounding box center [197, 360] width 31 height 12
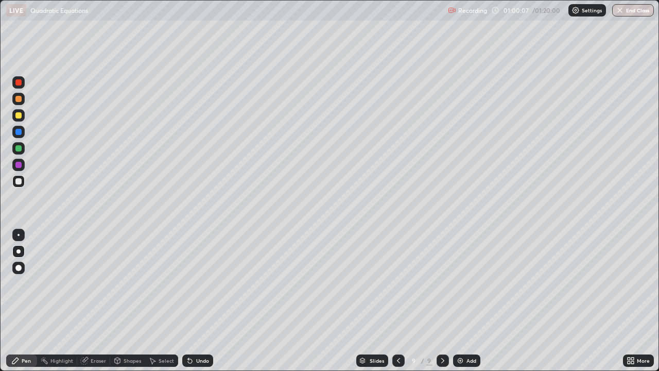
click at [201, 283] on div "Undo" at bounding box center [202, 360] width 13 height 5
click at [202, 283] on div "Undo" at bounding box center [202, 360] width 13 height 5
click at [201, 283] on div "Undo" at bounding box center [202, 360] width 13 height 5
click at [208, 283] on div "Undo" at bounding box center [197, 360] width 31 height 12
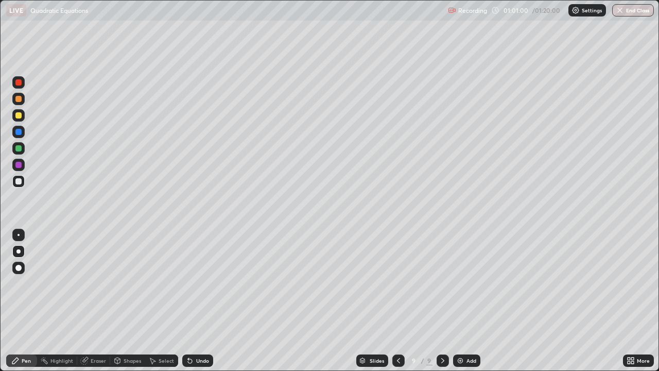
click at [207, 283] on div "Undo" at bounding box center [202, 360] width 13 height 5
click at [211, 283] on div "Undo" at bounding box center [197, 360] width 31 height 12
click at [208, 283] on div "Undo" at bounding box center [197, 360] width 31 height 12
click at [200, 283] on div "Undo" at bounding box center [202, 360] width 13 height 5
click at [105, 283] on div "Eraser" at bounding box center [98, 360] width 15 height 5
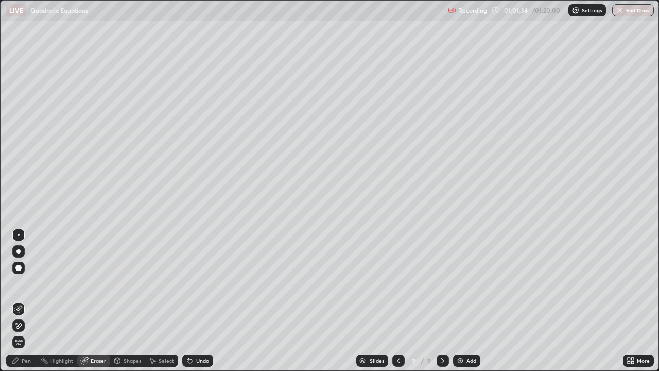
click at [20, 283] on div "Pen" at bounding box center [21, 360] width 31 height 12
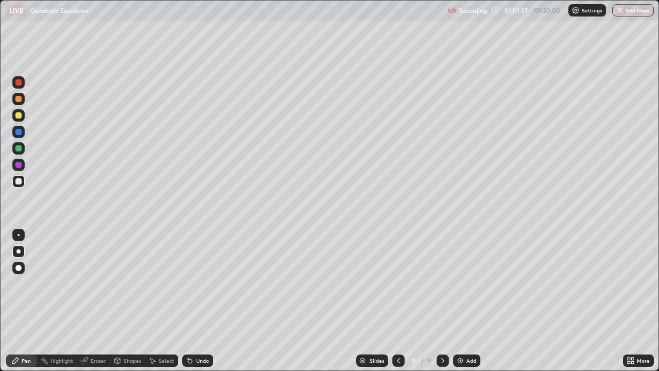
click at [204, 283] on div "Undo" at bounding box center [202, 360] width 13 height 5
click at [200, 283] on div "Undo" at bounding box center [202, 360] width 13 height 5
click at [91, 283] on div "Eraser" at bounding box center [98, 360] width 15 height 5
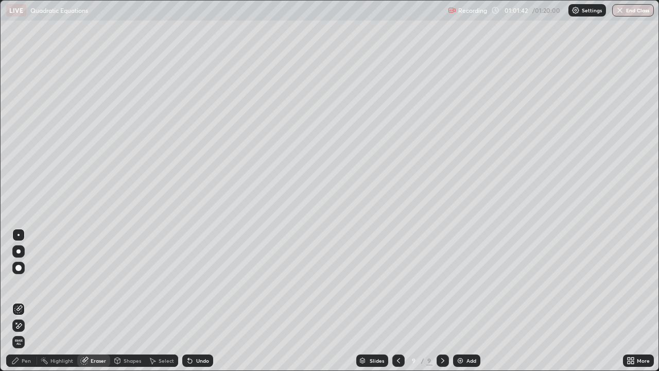
click at [24, 283] on div "Pen" at bounding box center [26, 360] width 9 height 5
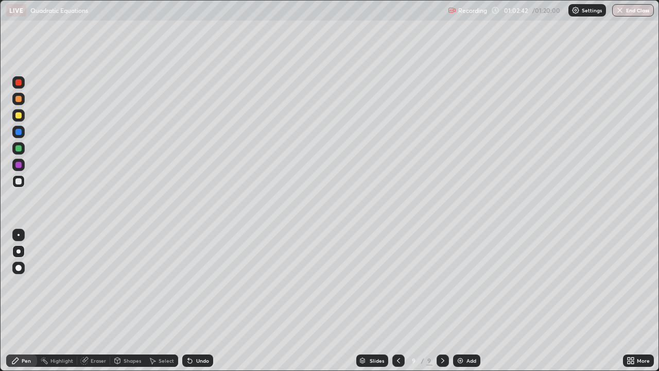
click at [201, 283] on div "Undo" at bounding box center [202, 360] width 13 height 5
click at [464, 283] on div "Add" at bounding box center [466, 360] width 27 height 12
click at [398, 283] on icon at bounding box center [398, 360] width 8 height 8
click at [129, 283] on div "Shapes" at bounding box center [132, 360] width 17 height 5
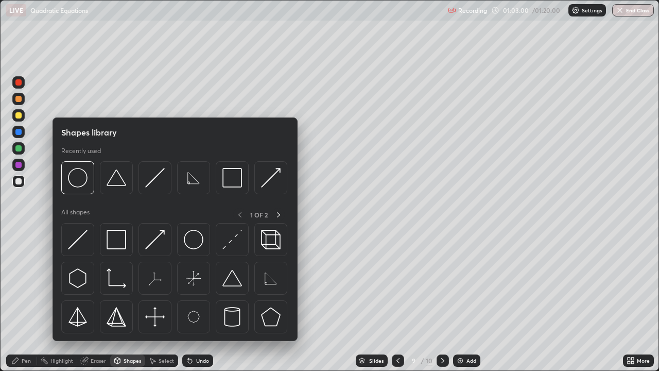
click at [105, 283] on div "Eraser" at bounding box center [98, 360] width 15 height 5
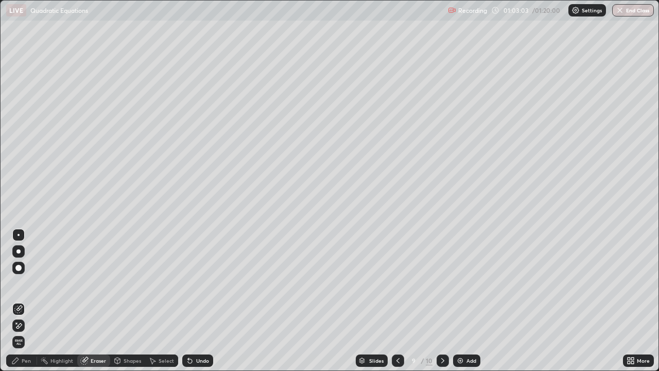
click at [21, 283] on div "Pen" at bounding box center [21, 360] width 31 height 12
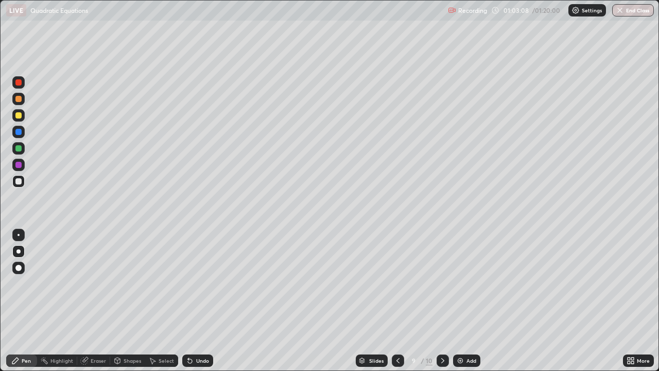
click at [202, 283] on div "Undo" at bounding box center [197, 360] width 31 height 12
click at [198, 283] on div "Undo" at bounding box center [202, 360] width 13 height 5
click at [442, 283] on icon at bounding box center [443, 360] width 8 height 8
click at [393, 283] on div at bounding box center [398, 360] width 12 height 12
click at [442, 283] on icon at bounding box center [443, 360] width 8 height 8
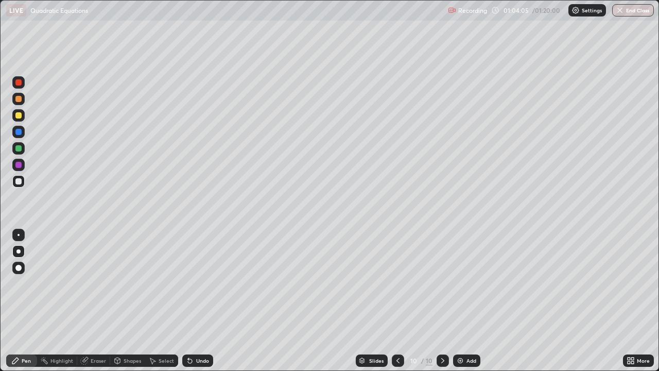
click at [199, 283] on div "Undo" at bounding box center [197, 360] width 31 height 12
click at [20, 121] on div at bounding box center [18, 115] width 12 height 12
click at [21, 148] on div at bounding box center [18, 148] width 6 height 6
click at [624, 14] on button "End Class" at bounding box center [633, 10] width 42 height 12
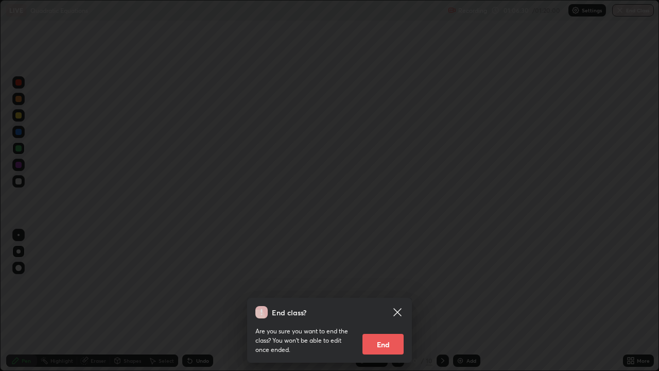
click at [386, 283] on button "End" at bounding box center [382, 344] width 41 height 21
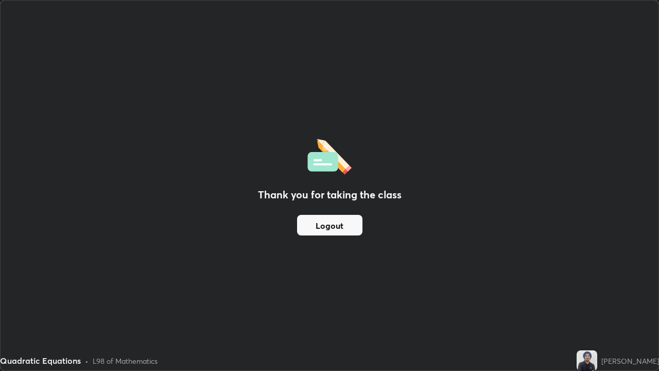
click at [323, 216] on button "Logout" at bounding box center [329, 225] width 65 height 21
click at [330, 227] on button "Logout" at bounding box center [329, 225] width 65 height 21
